Goal: Find specific page/section: Find specific page/section

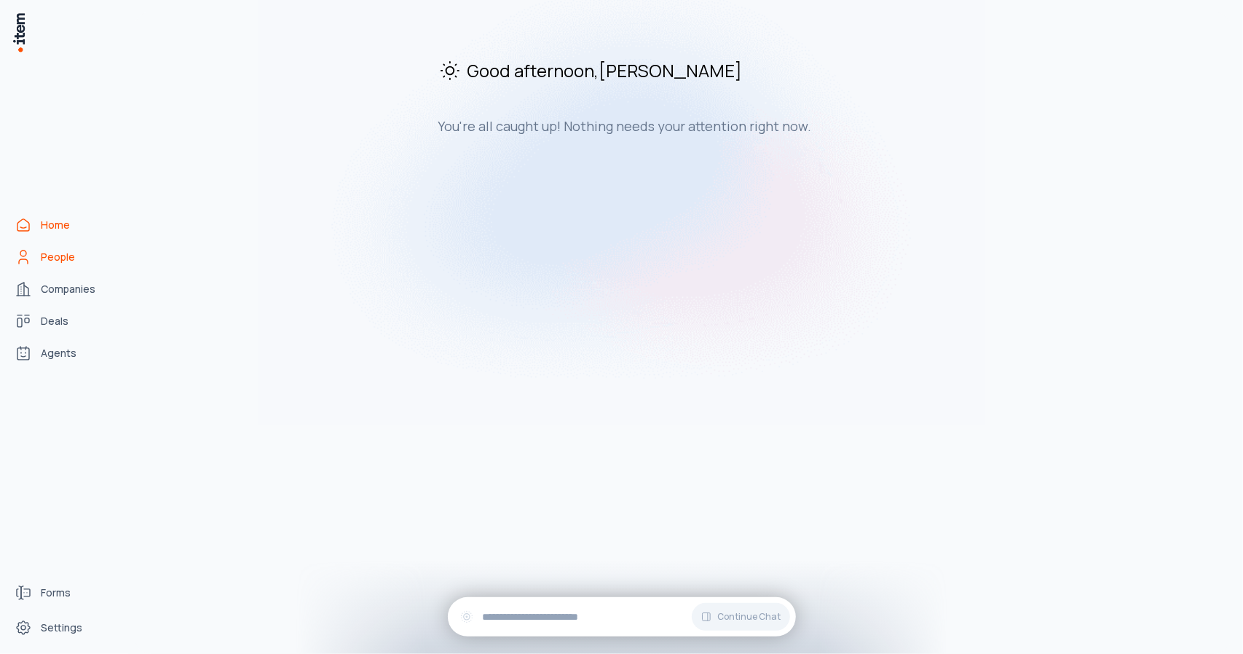
click at [66, 258] on span "People" at bounding box center [58, 257] width 34 height 15
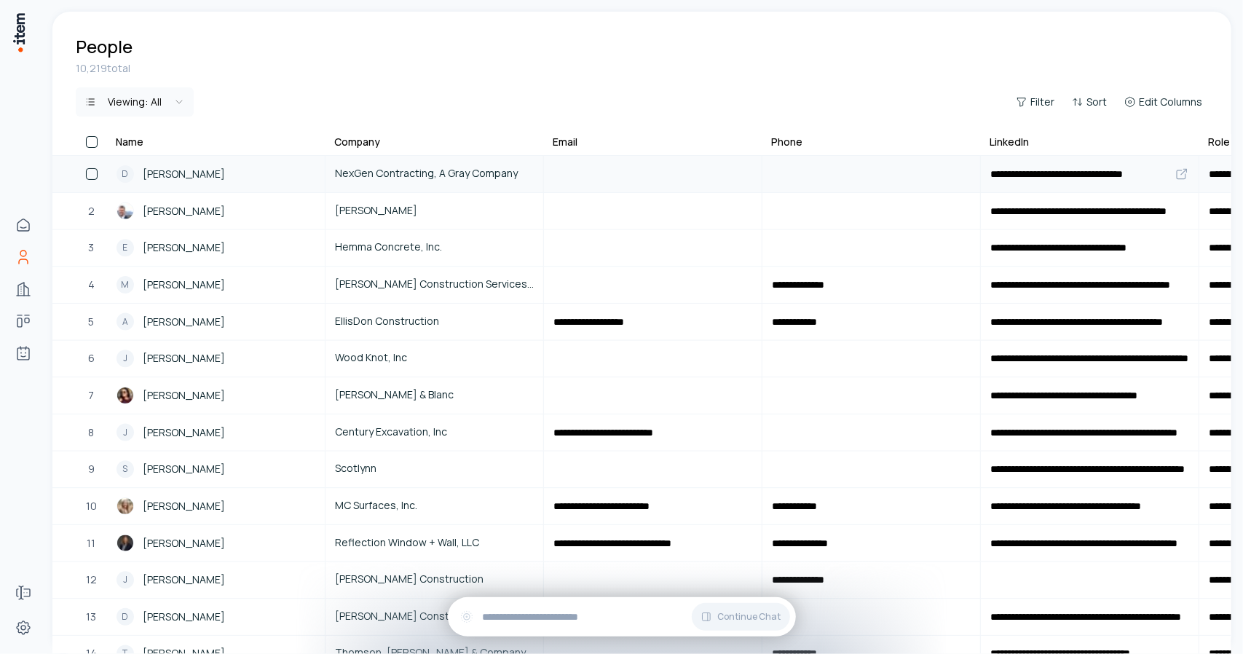
click at [162, 175] on span "[PERSON_NAME]" at bounding box center [184, 174] width 82 height 16
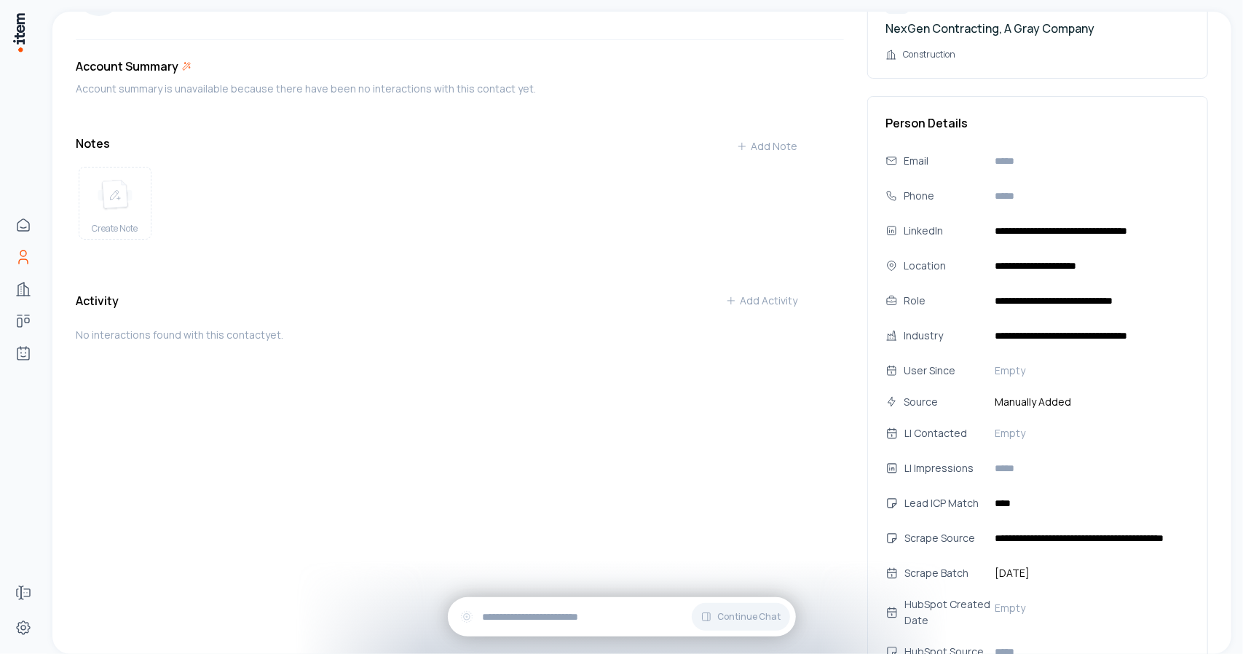
scroll to position [65, 0]
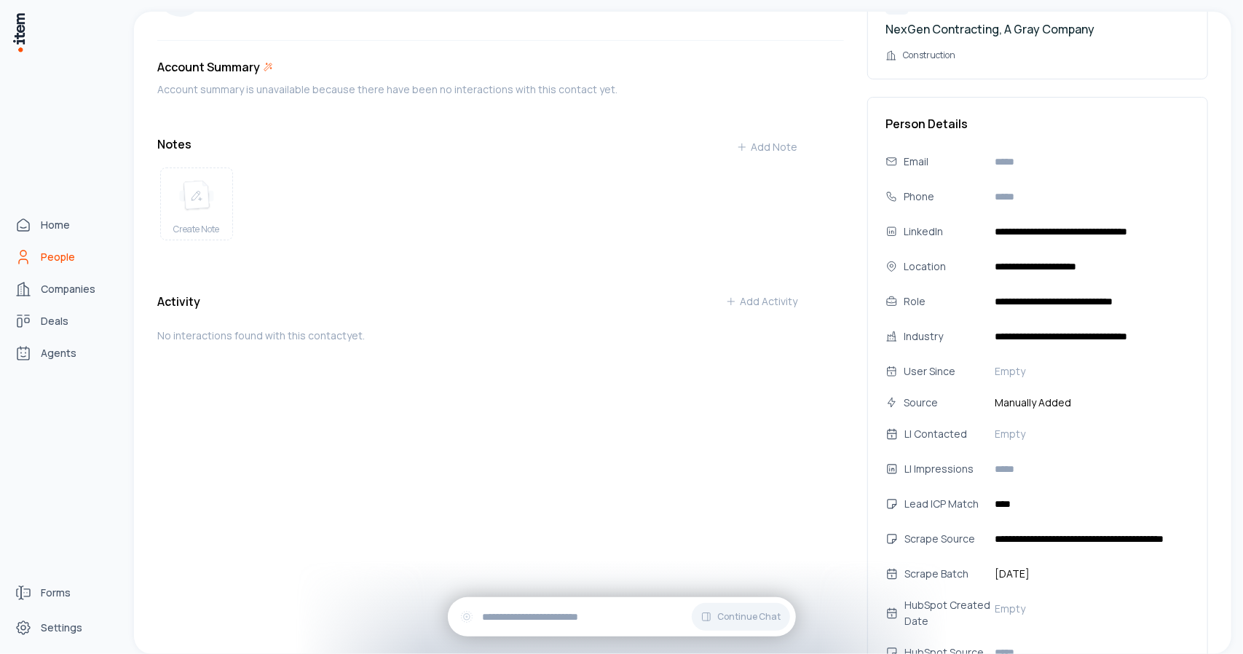
click at [60, 258] on span "People" at bounding box center [58, 257] width 34 height 15
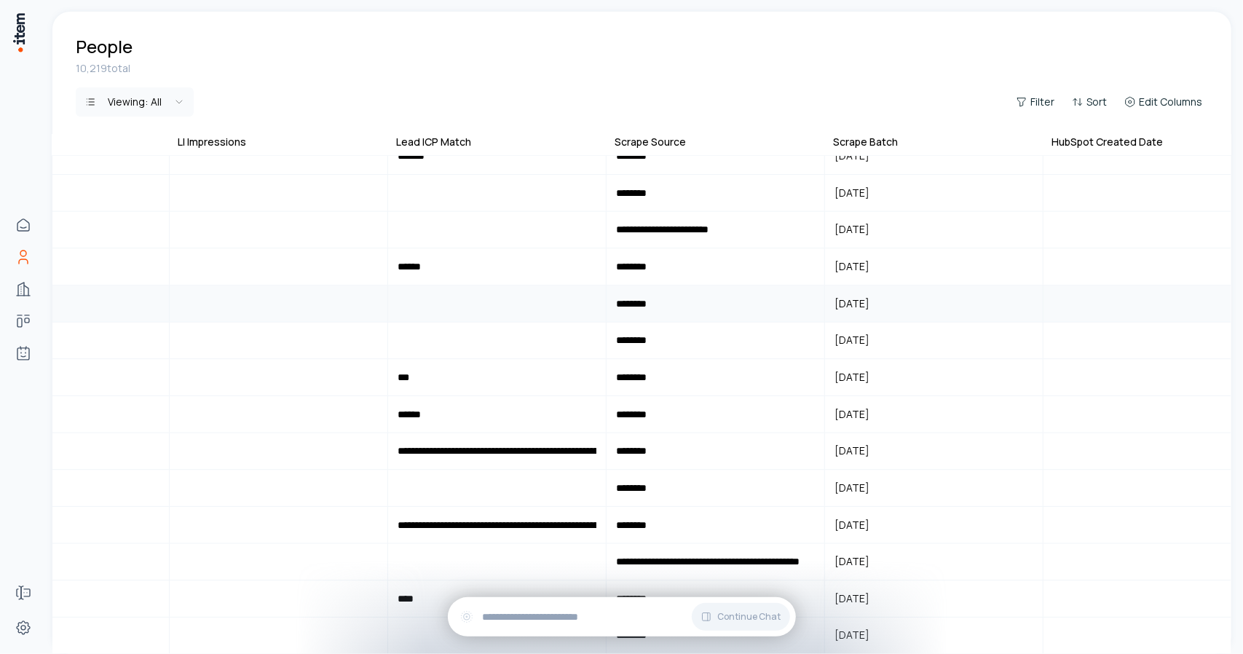
scroll to position [2565, 1904]
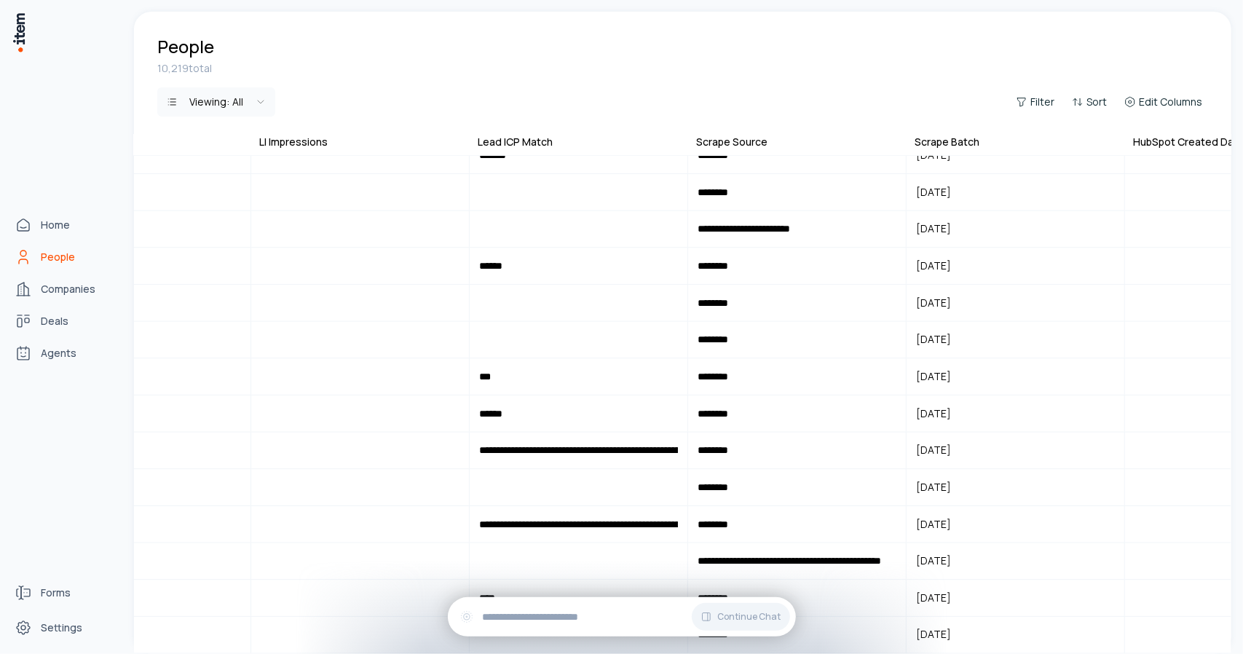
click at [19, 261] on icon "People" at bounding box center [23, 261] width 9 height 4
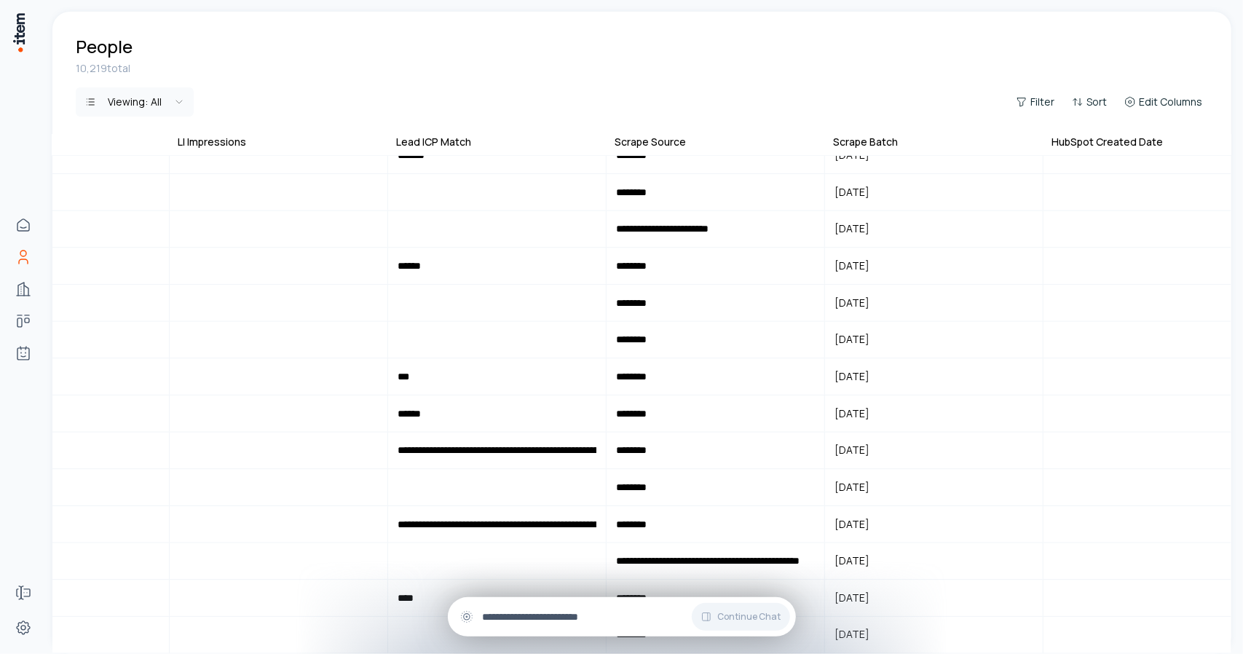
click at [530, 612] on input "text" at bounding box center [634, 617] width 302 height 16
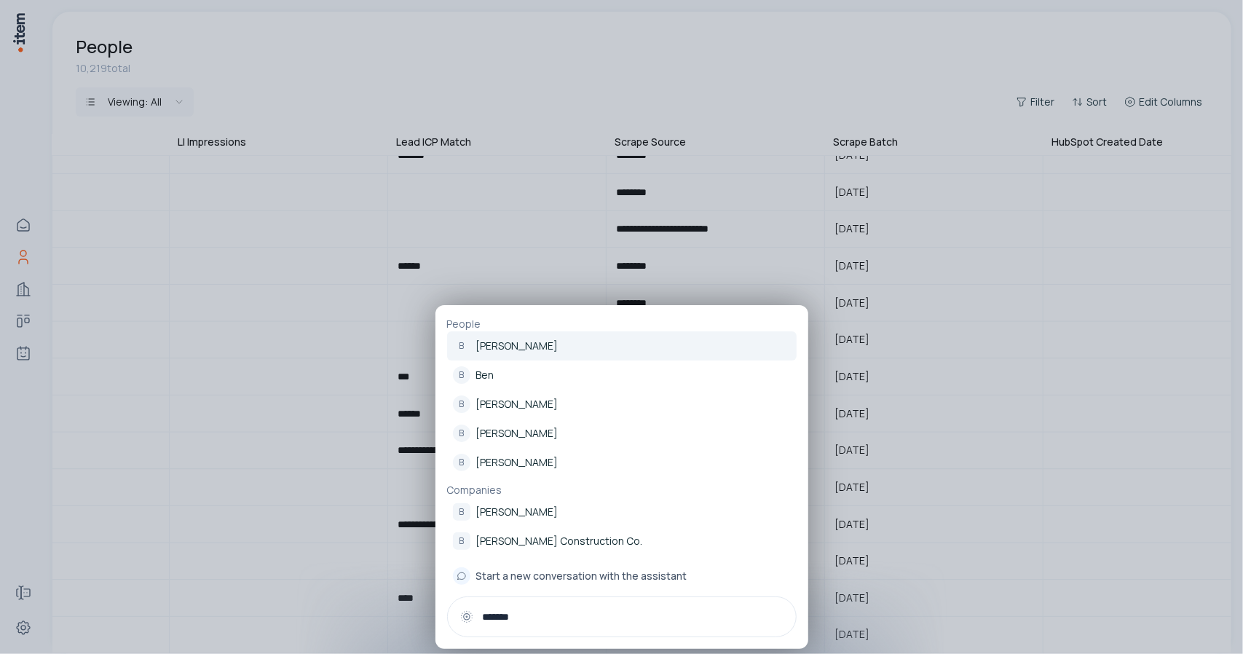
type input "*******"
click at [514, 352] on p "[PERSON_NAME]" at bounding box center [517, 346] width 82 height 15
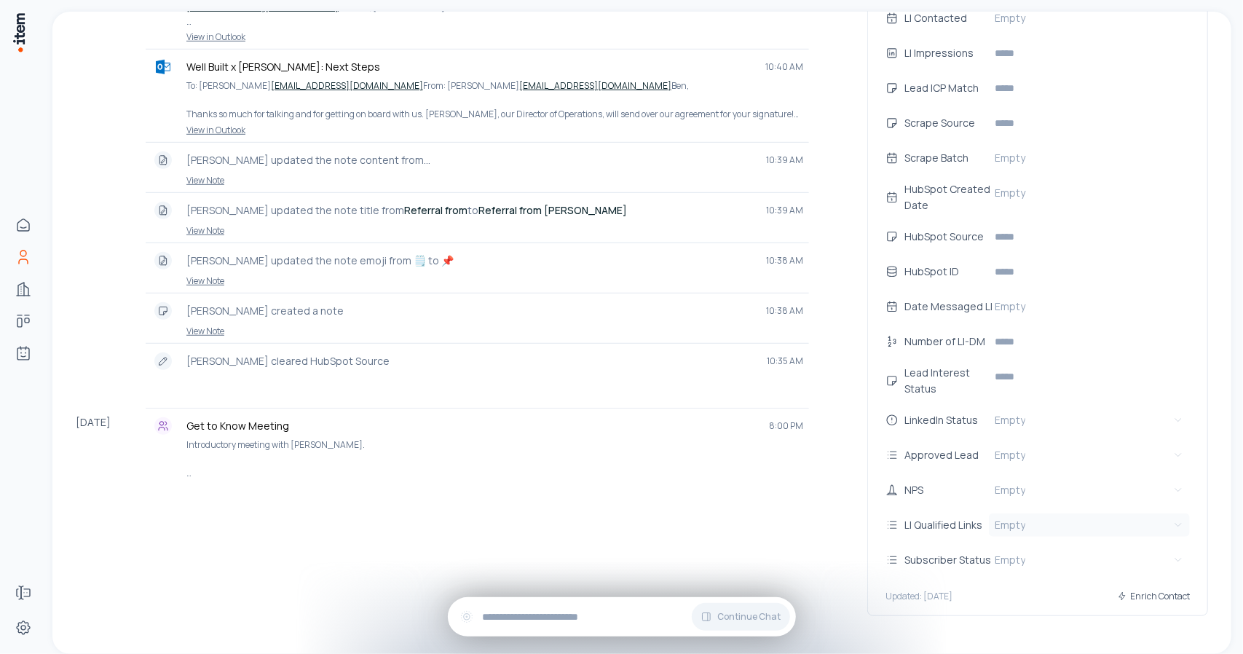
scroll to position [535, 0]
